Goal: Information Seeking & Learning: Find specific fact

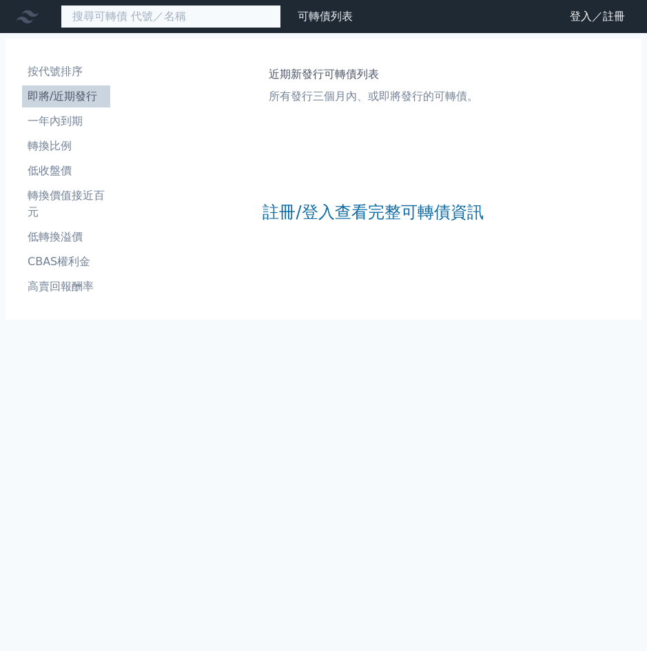
click at [90, 19] on input at bounding box center [171, 16] width 220 height 23
click at [122, 19] on input at bounding box center [171, 16] width 220 height 23
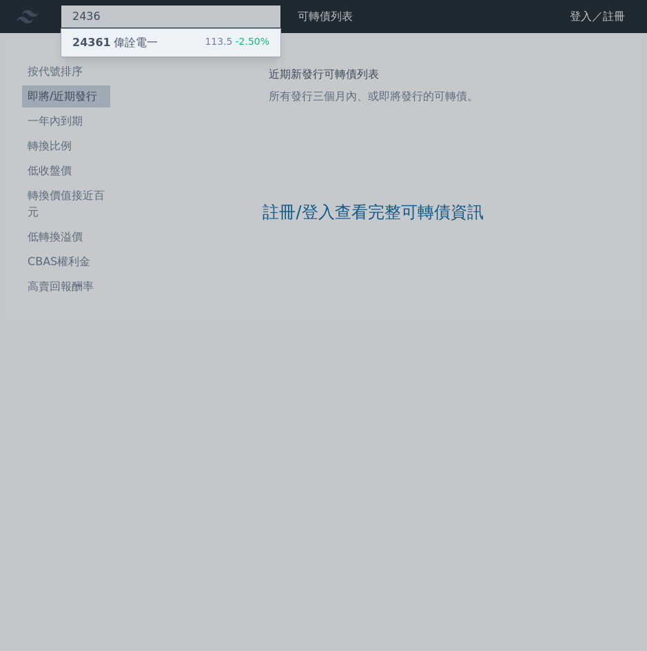
type input "2436"
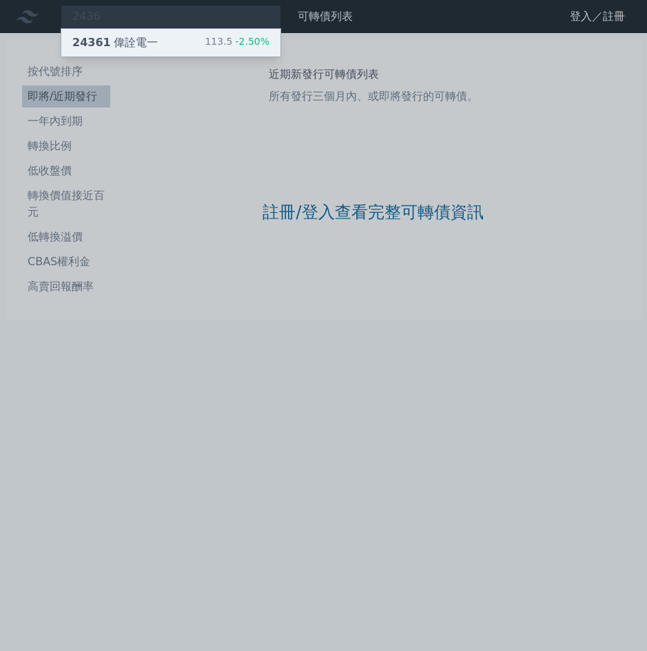
click at [123, 42] on div "24361 偉詮電一" at bounding box center [114, 42] width 85 height 17
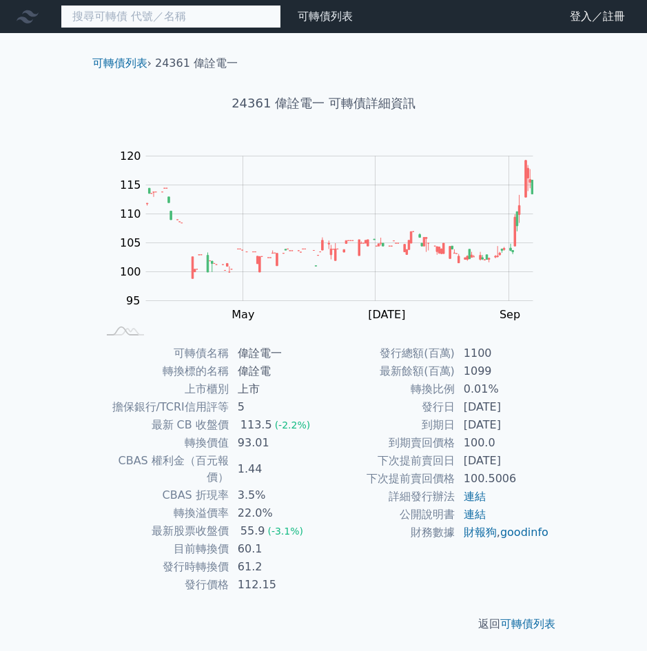
click at [84, 16] on input at bounding box center [171, 16] width 220 height 23
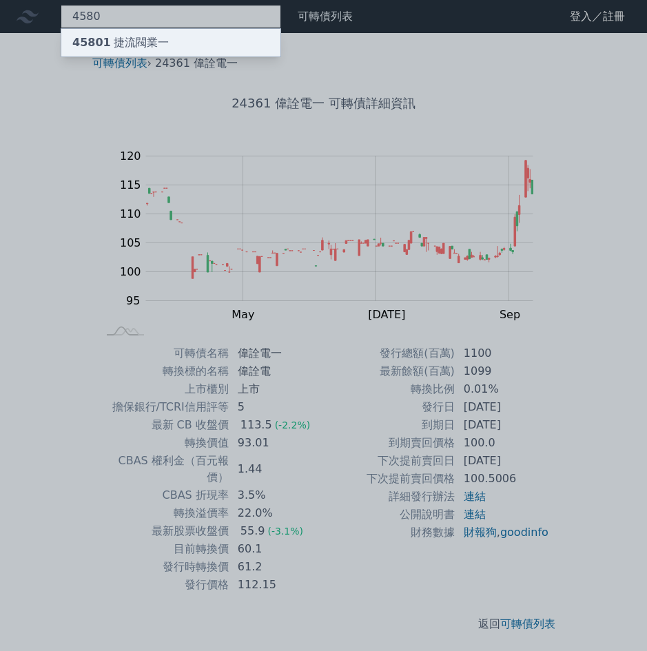
type input "4580"
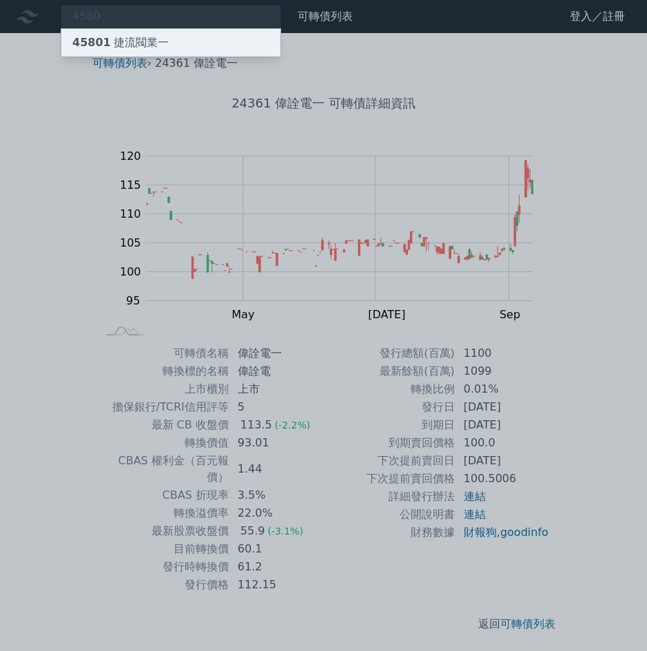
click at [113, 44] on div "45801 捷流閥業一" at bounding box center [120, 42] width 96 height 17
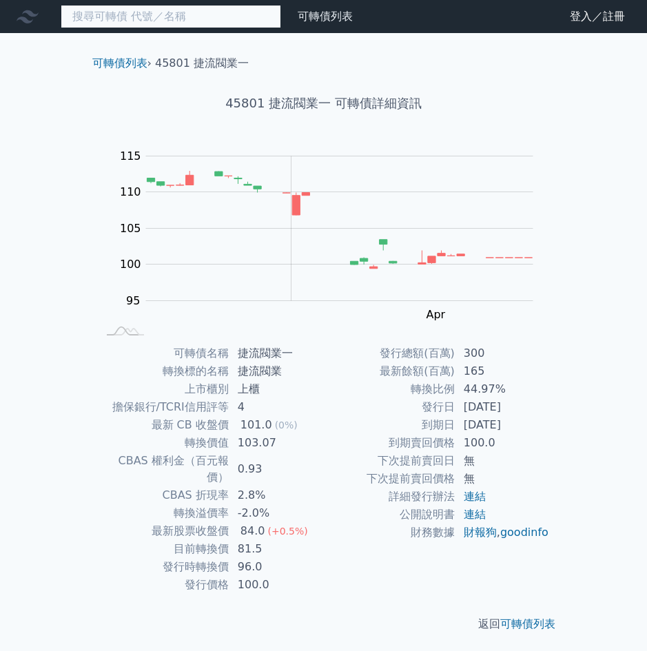
click at [107, 14] on input at bounding box center [171, 16] width 220 height 23
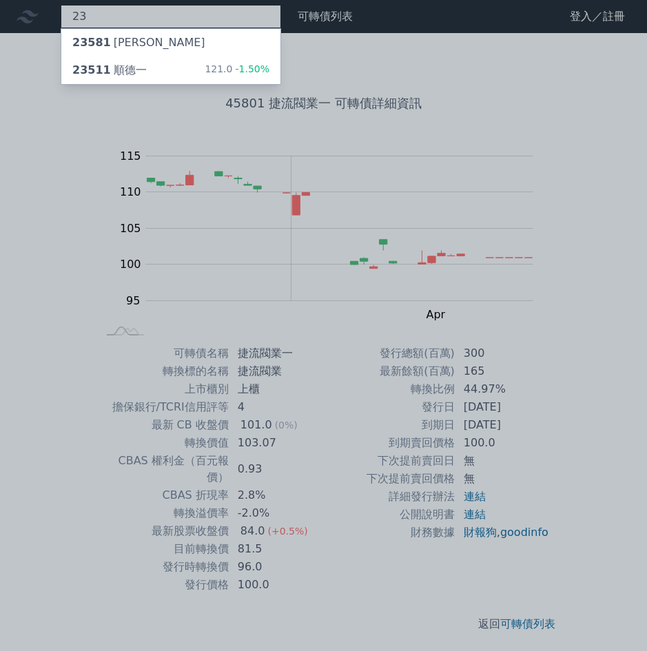
type input "2"
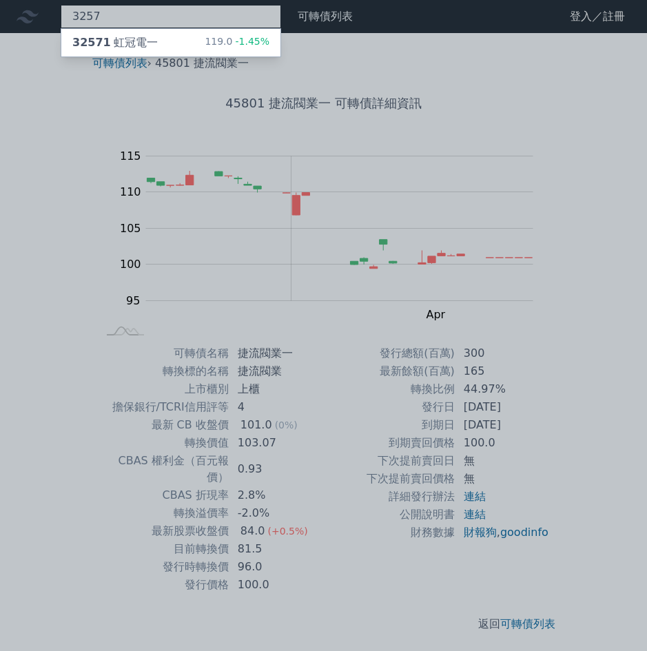
type input "3257"
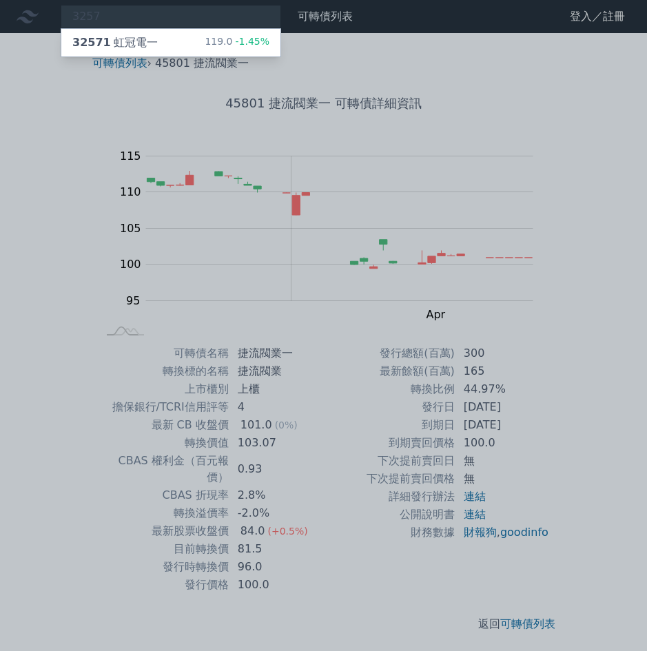
click at [132, 39] on div "32571 虹冠電一" at bounding box center [114, 42] width 85 height 17
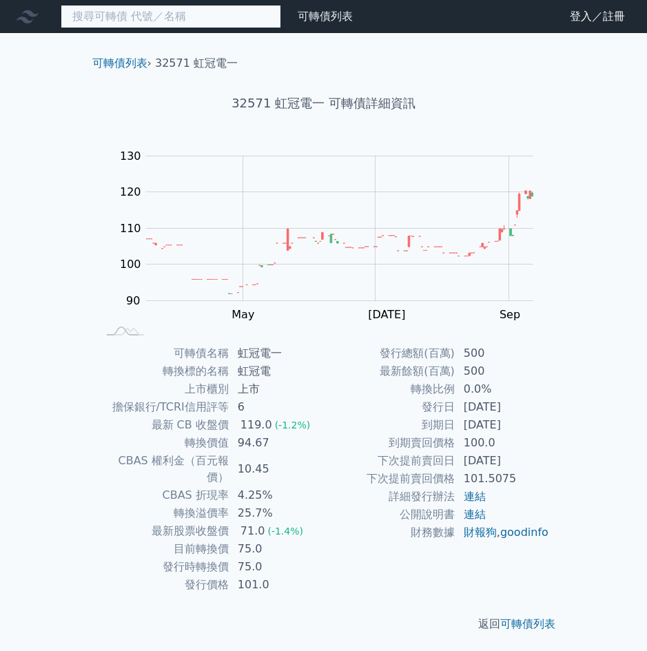
click at [106, 15] on input at bounding box center [171, 16] width 220 height 23
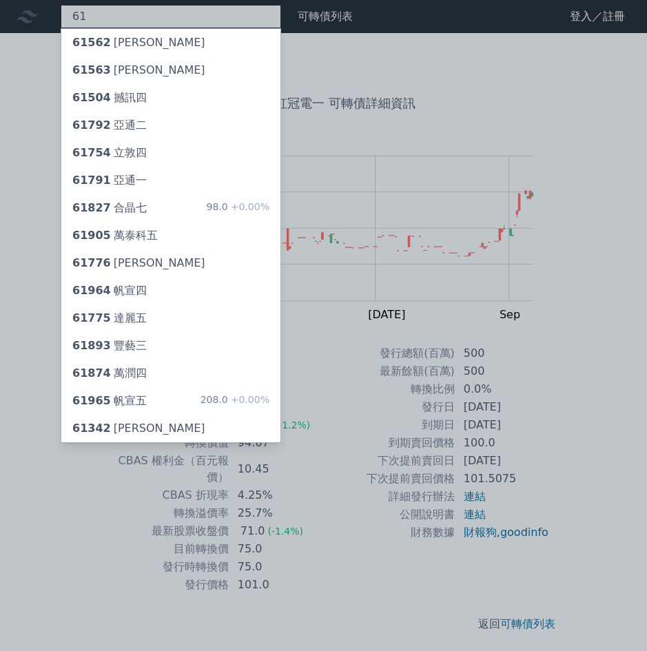
type input "6"
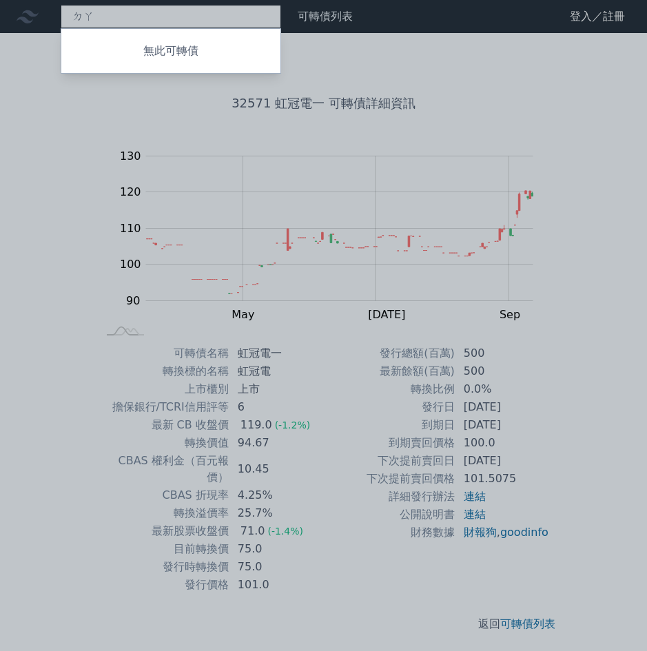
type input "大"
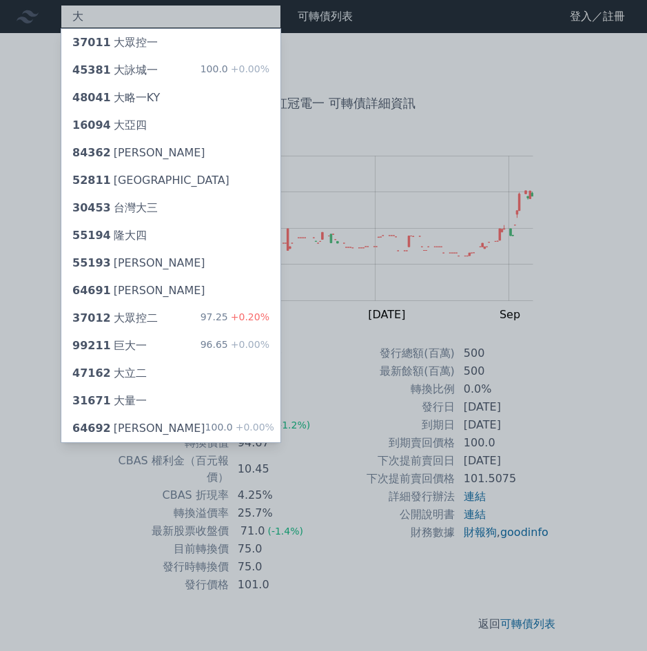
click at [114, 16] on div "大 37011 大眾控一 45381 大詠城一 100.0 +0.00% 48041 大略一KY 16094 大亞四 84362 大江二 52811 [GEO…" at bounding box center [171, 16] width 220 height 23
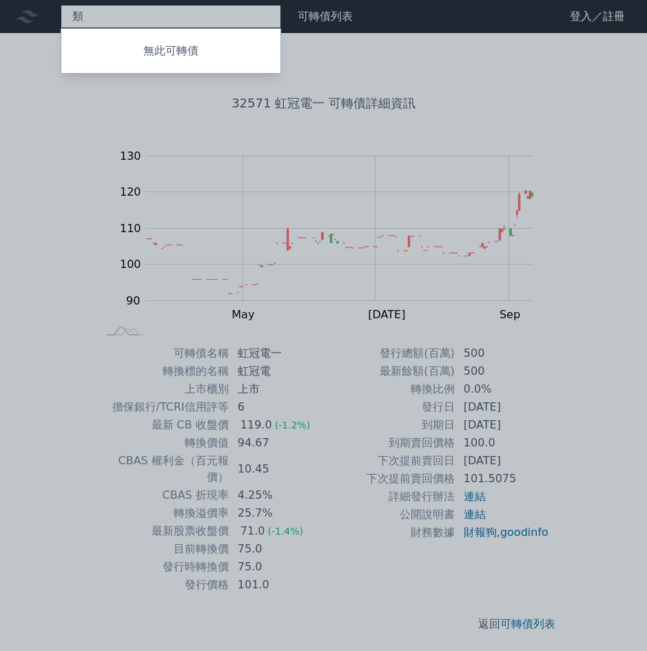
type input "類"
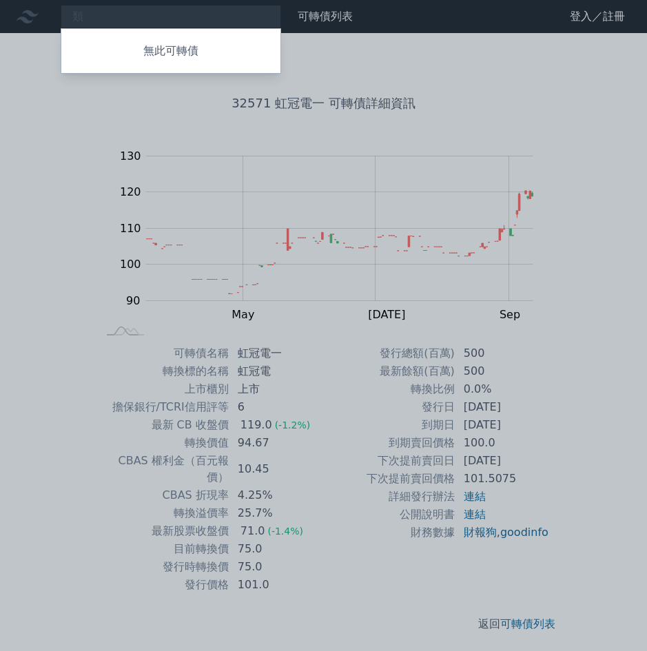
click at [114, 16] on div at bounding box center [323, 325] width 647 height 651
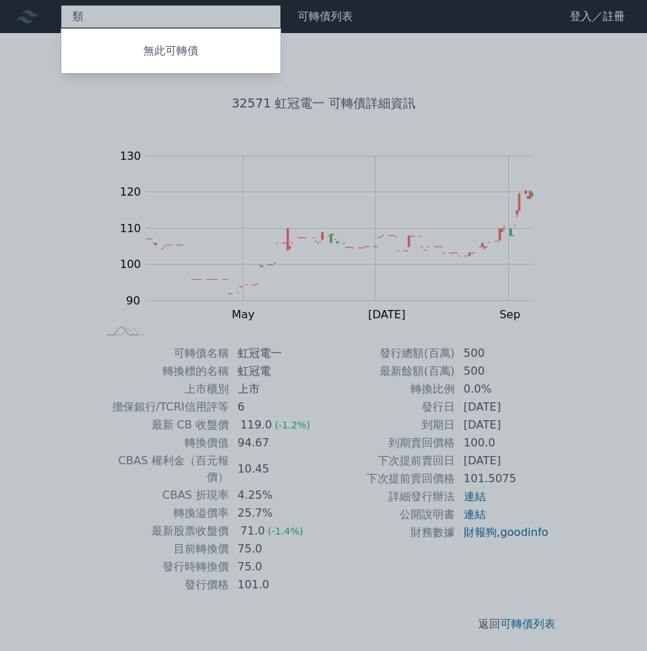
click at [114, 16] on div "類 無此可轉債" at bounding box center [171, 16] width 220 height 23
